Goal: Register for event/course

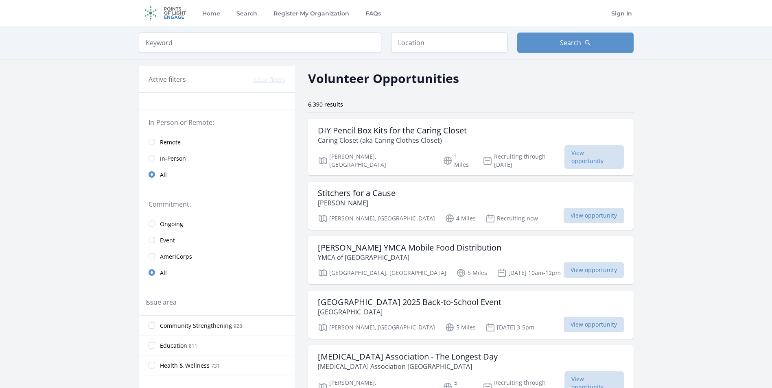
click at [161, 139] on span "Remote" at bounding box center [170, 142] width 21 height 8
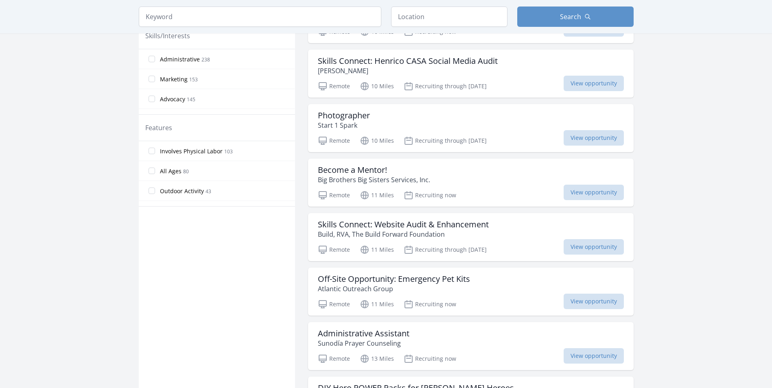
scroll to position [366, 0]
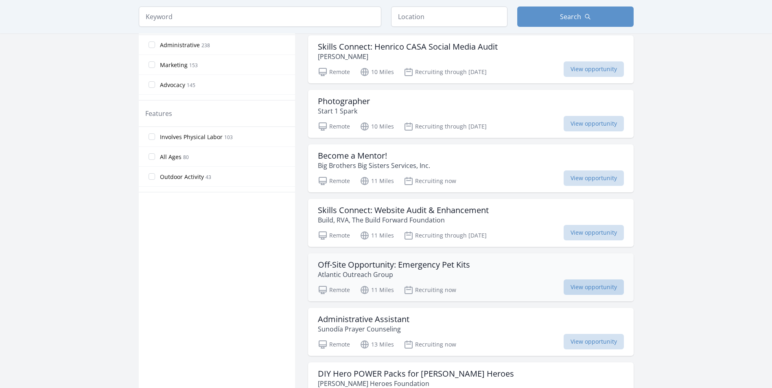
click at [604, 283] on span "View opportunity" at bounding box center [594, 287] width 60 height 15
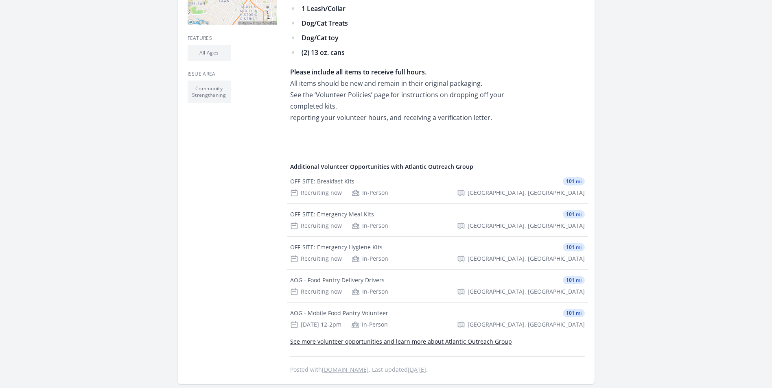
scroll to position [285, 0]
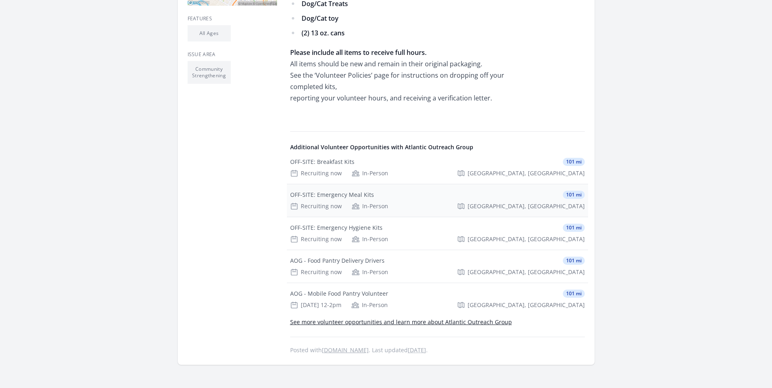
click at [333, 197] on div "OFF-SITE: Emergency Meal Kits" at bounding box center [332, 195] width 84 height 8
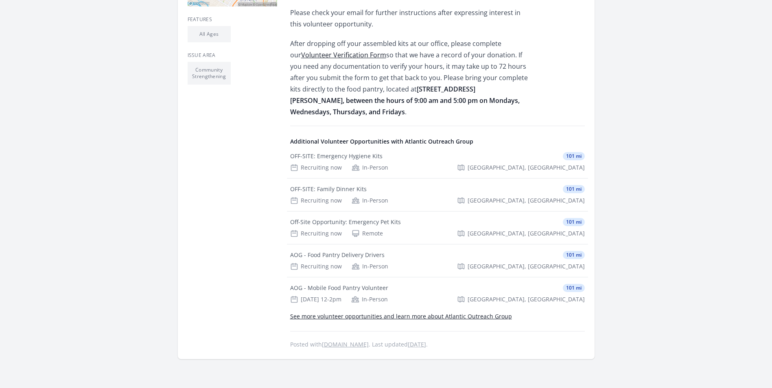
scroll to position [285, 0]
click at [360, 151] on div "OFF-SITE: Emergency Hygiene Kits" at bounding box center [336, 155] width 92 height 8
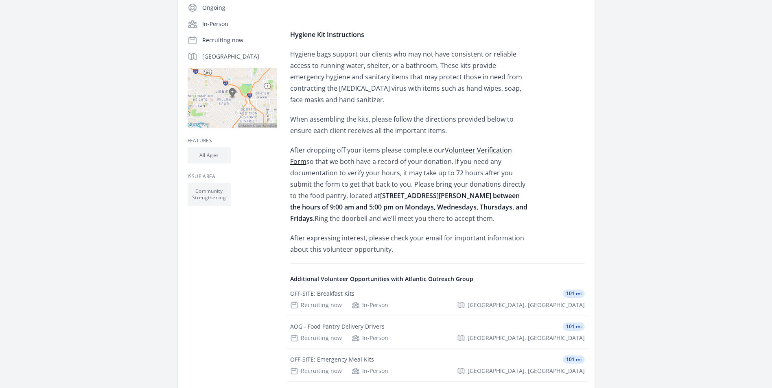
scroll to position [204, 0]
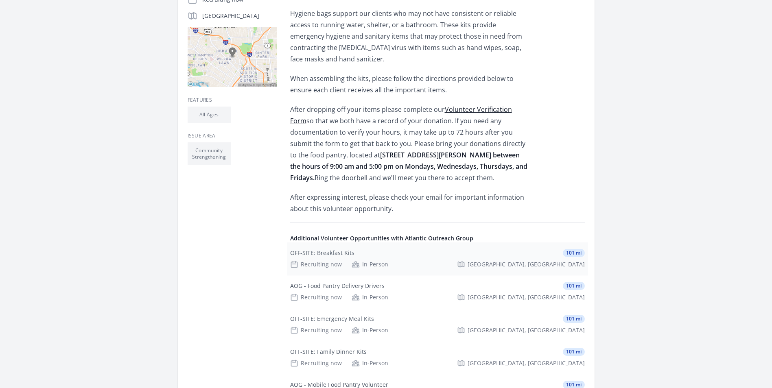
click at [330, 254] on div "OFF-SITE: Breakfast Kits" at bounding box center [322, 253] width 64 height 8
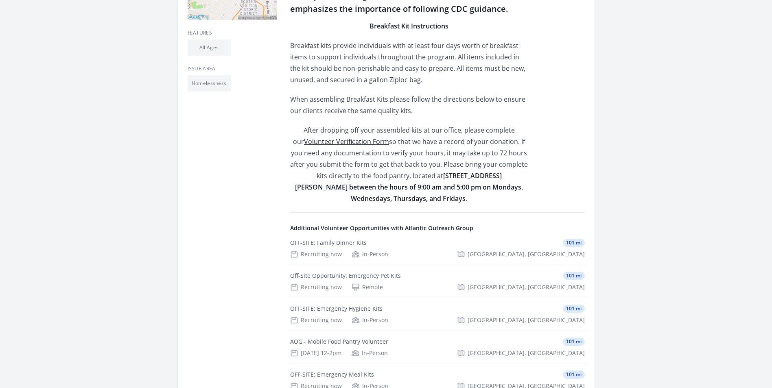
scroll to position [285, 0]
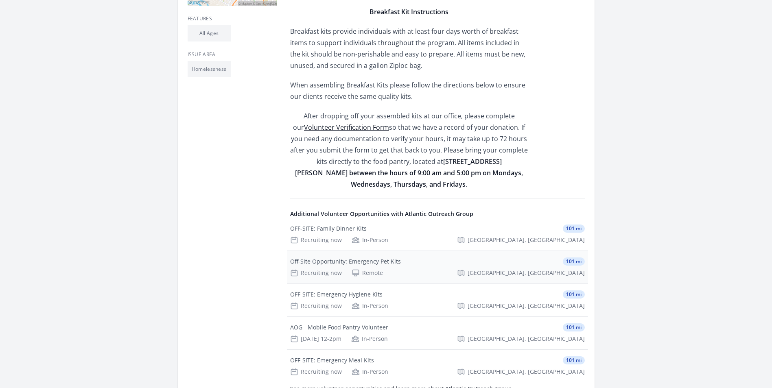
click at [378, 258] on div "Off-Site Opportunity: Emergency Pet Kits" at bounding box center [345, 262] width 111 height 8
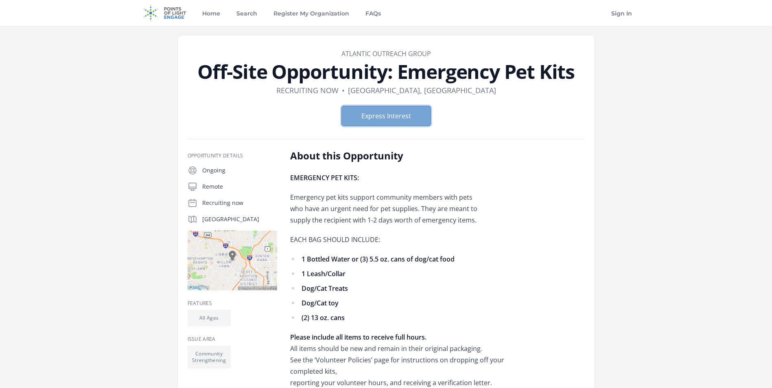
click at [401, 116] on button "Express Interest" at bounding box center [386, 116] width 90 height 20
